Goal: Use online tool/utility

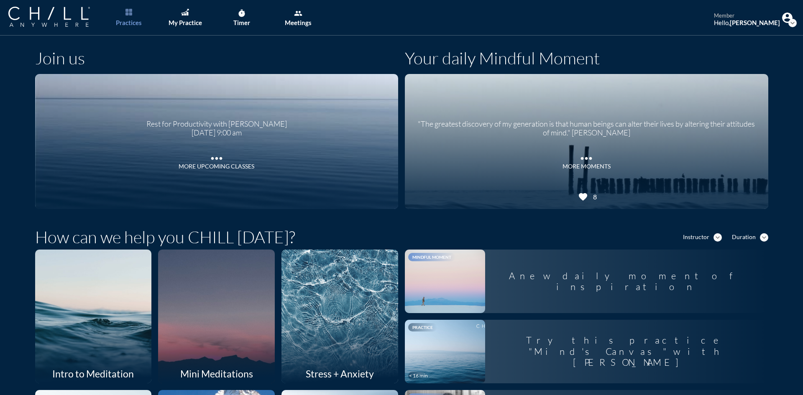
click at [243, 175] on div "Rest for Productivity with [PERSON_NAME] [DATE] 9:00 am more_horiz More Upcomin…" at bounding box center [216, 142] width 161 height 74
click at [194, 25] on div "My Practice" at bounding box center [185, 23] width 33 height 8
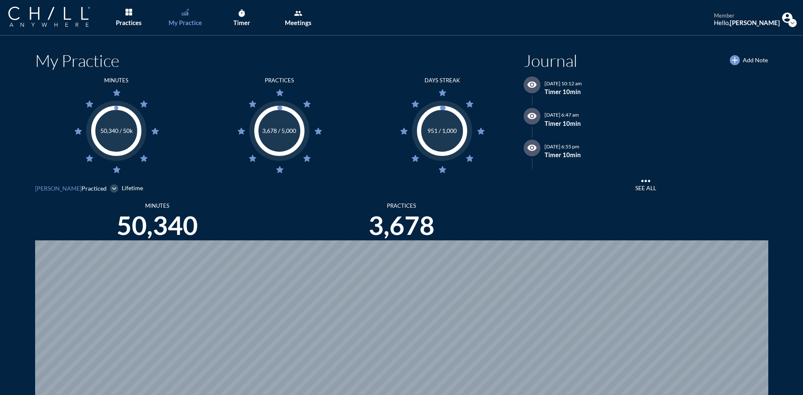
scroll to position [395, 797]
click at [237, 25] on div "Timer" at bounding box center [241, 23] width 17 height 8
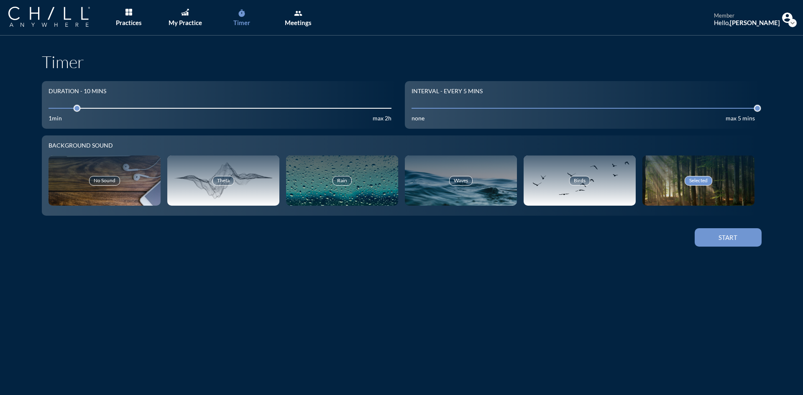
click at [745, 239] on button "Start" at bounding box center [728, 237] width 67 height 18
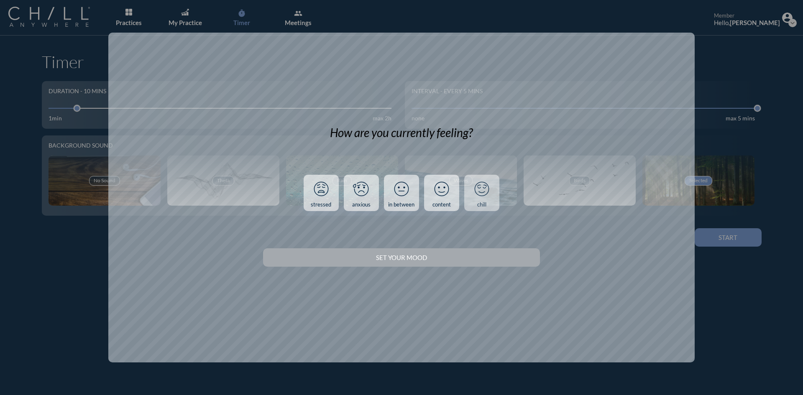
click at [493, 189] on link "chill" at bounding box center [481, 193] width 35 height 37
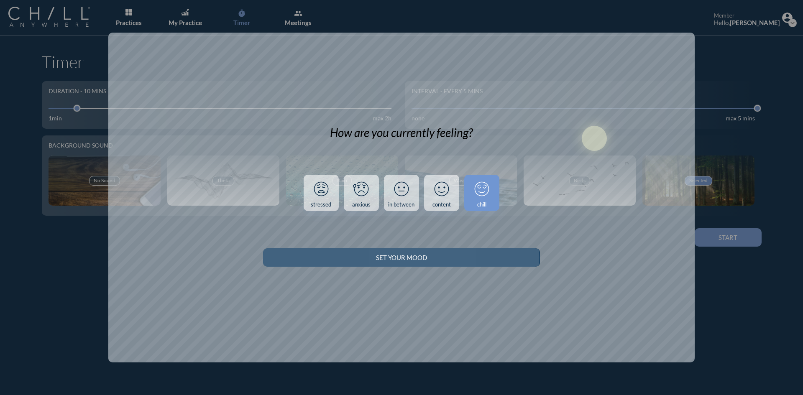
click at [487, 258] on div "Set your Mood" at bounding box center [401, 258] width 247 height 8
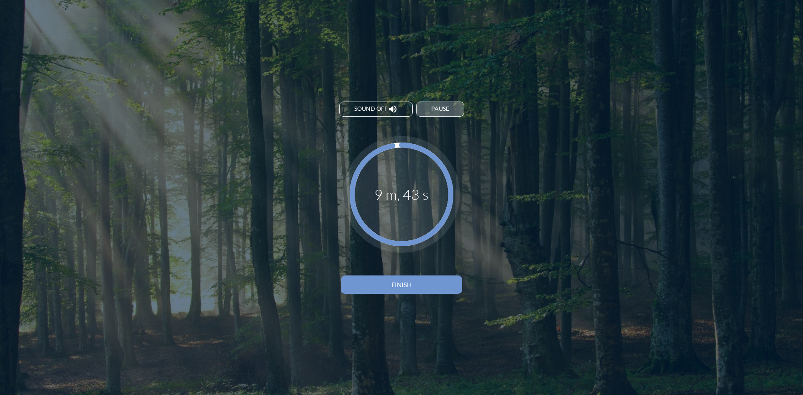
click at [451, 113] on button "Pause" at bounding box center [440, 109] width 48 height 15
click at [433, 106] on div "Resume" at bounding box center [440, 108] width 23 height 7
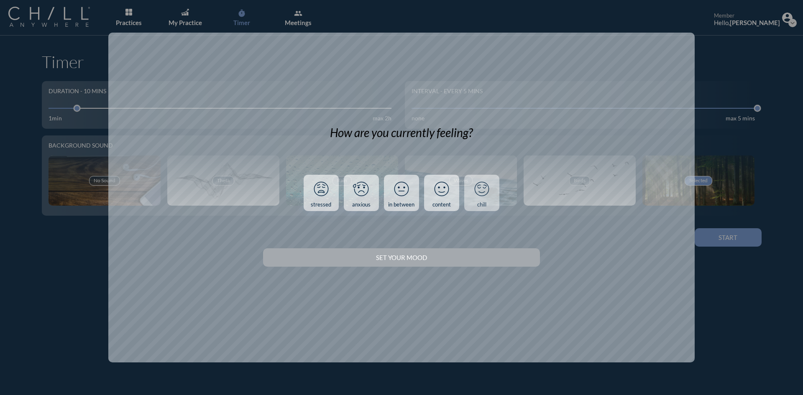
click at [478, 193] on icon at bounding box center [482, 189] width 22 height 22
